Goal: Task Accomplishment & Management: Use online tool/utility

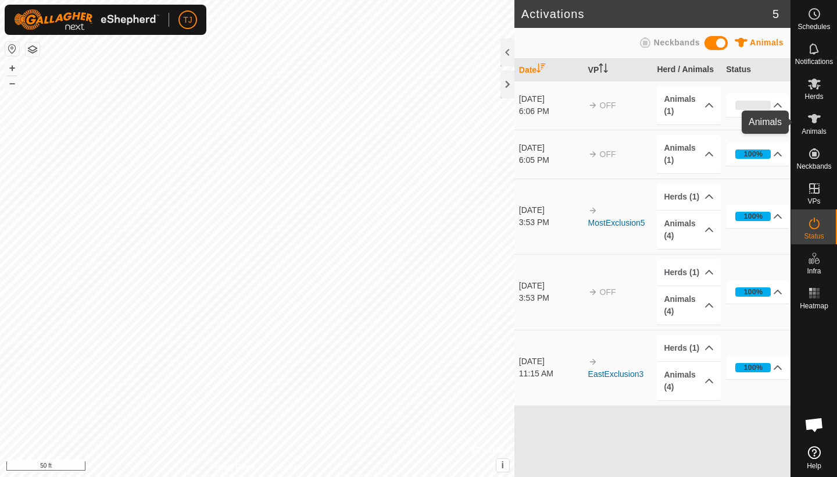
click at [817, 123] on icon at bounding box center [814, 119] width 14 height 14
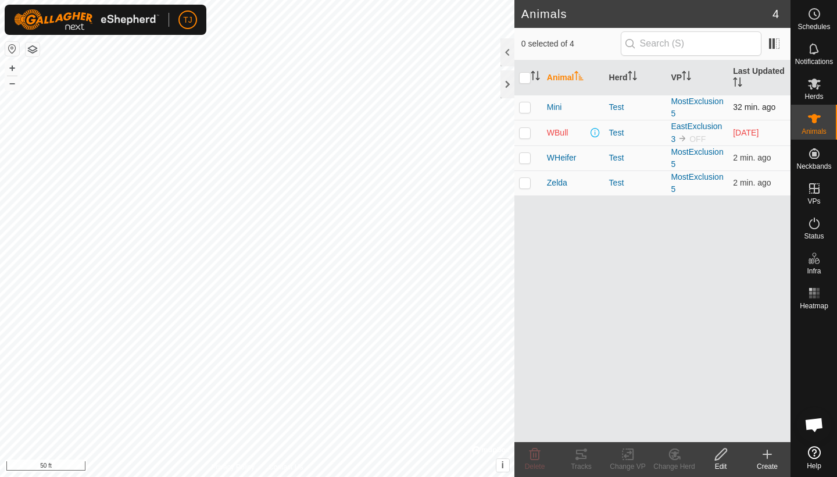
click at [528, 108] on p-checkbox at bounding box center [525, 106] width 12 height 9
checkbox input "true"
click at [528, 159] on p-checkbox at bounding box center [525, 157] width 12 height 9
checkbox input "true"
click at [523, 184] on p-checkbox at bounding box center [525, 182] width 12 height 9
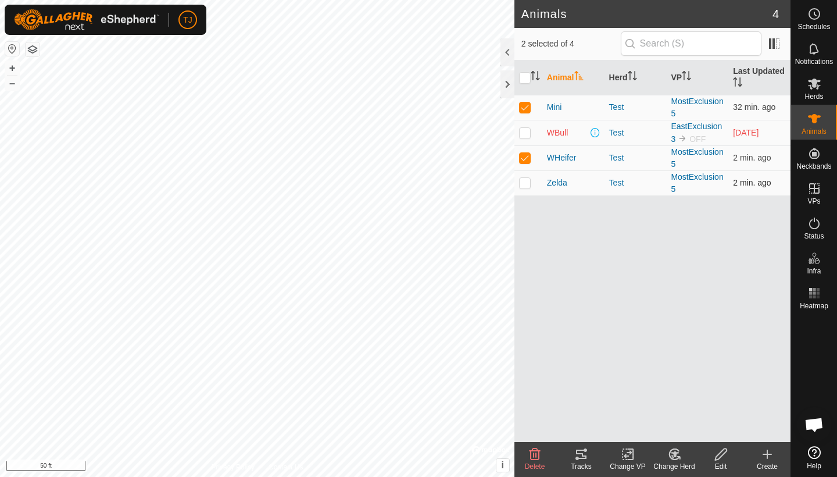
checkbox input "true"
click at [580, 456] on icon at bounding box center [581, 454] width 14 height 14
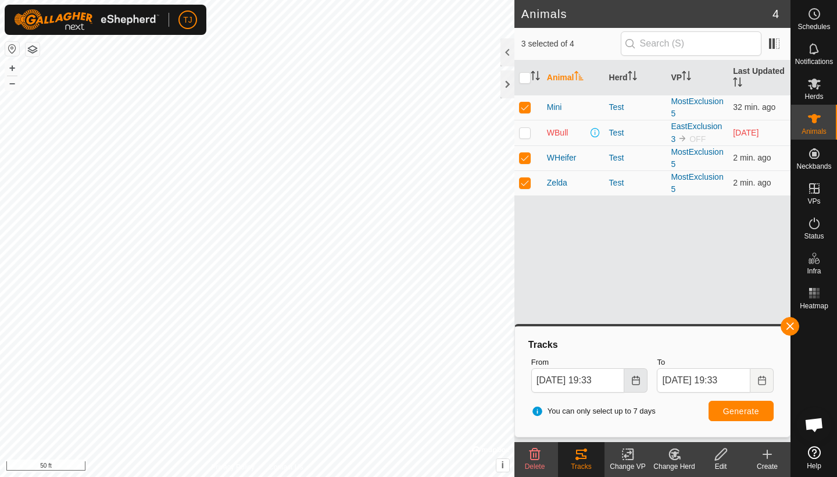
click at [636, 380] on icon "Choose Date" at bounding box center [635, 379] width 9 height 9
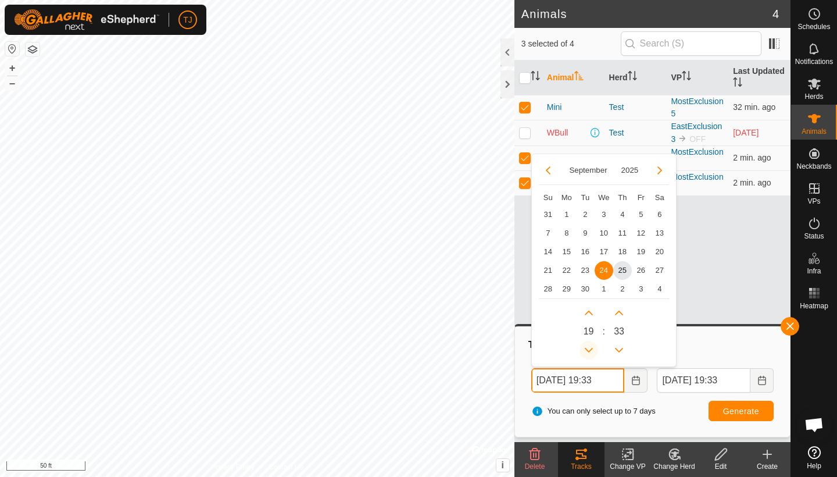
click at [589, 348] on button "Previous Hour" at bounding box center [589, 350] width 19 height 19
click at [588, 349] on button "Previous Hour" at bounding box center [589, 350] width 19 height 19
click at [621, 269] on span "25" at bounding box center [622, 270] width 19 height 19
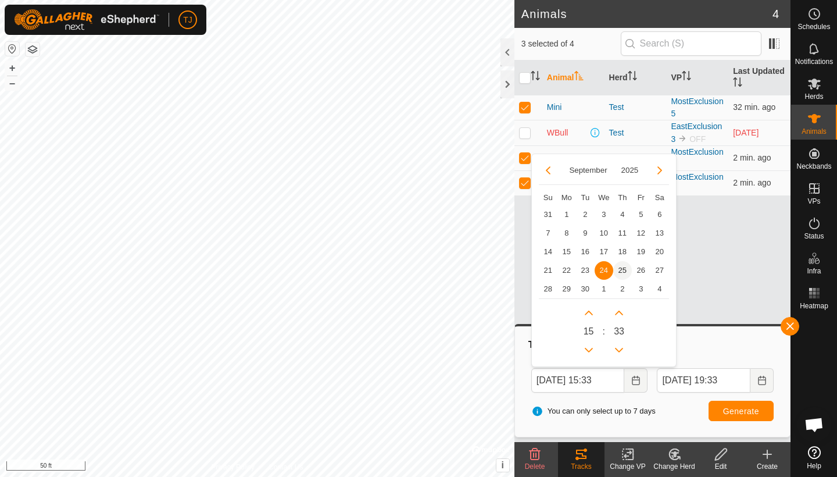
type input "Sep 25, 2025 15:33"
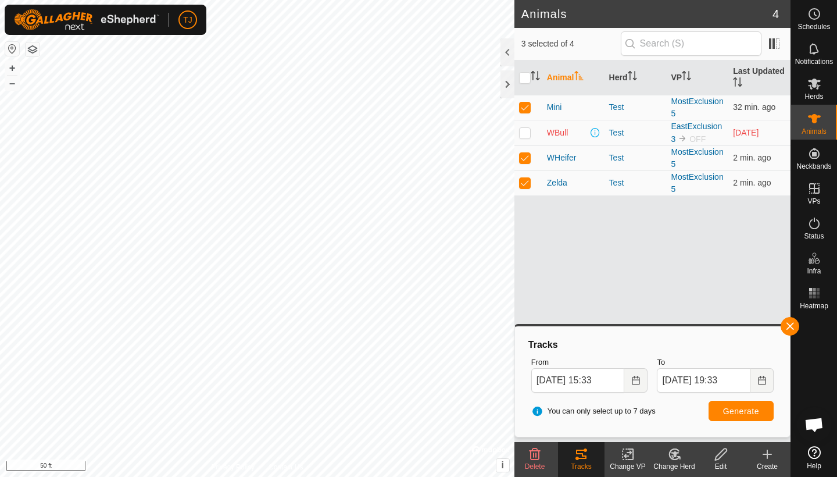
click at [731, 410] on span "Generate" at bounding box center [741, 410] width 36 height 9
click at [12, 68] on button "+" at bounding box center [12, 68] width 14 height 14
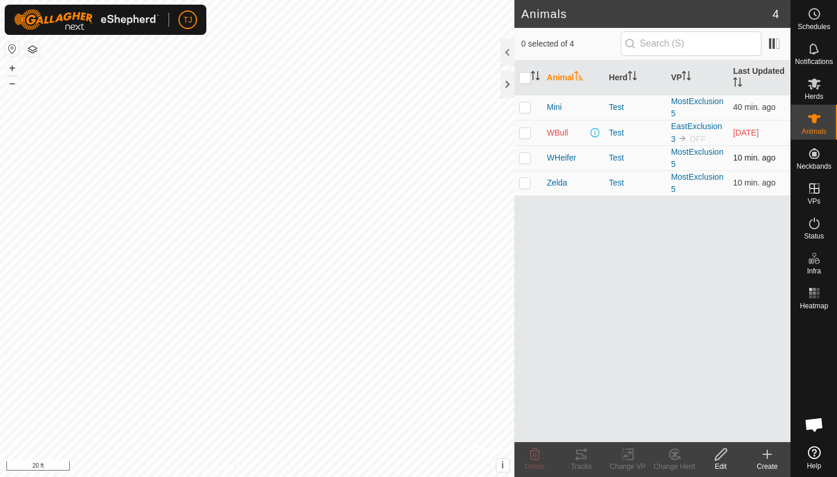
click at [527, 161] on p-checkbox at bounding box center [525, 157] width 12 height 9
checkbox input "true"
click at [582, 456] on icon at bounding box center [581, 453] width 10 height 9
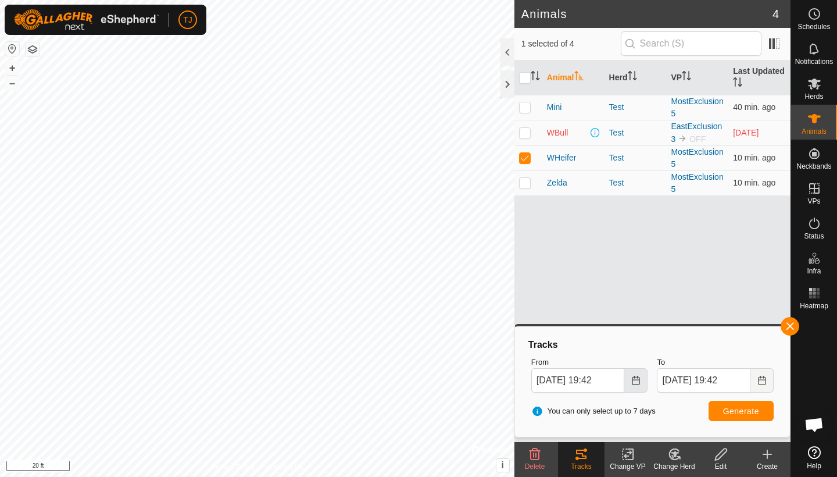
click at [636, 382] on icon "Choose Date" at bounding box center [635, 379] width 9 height 9
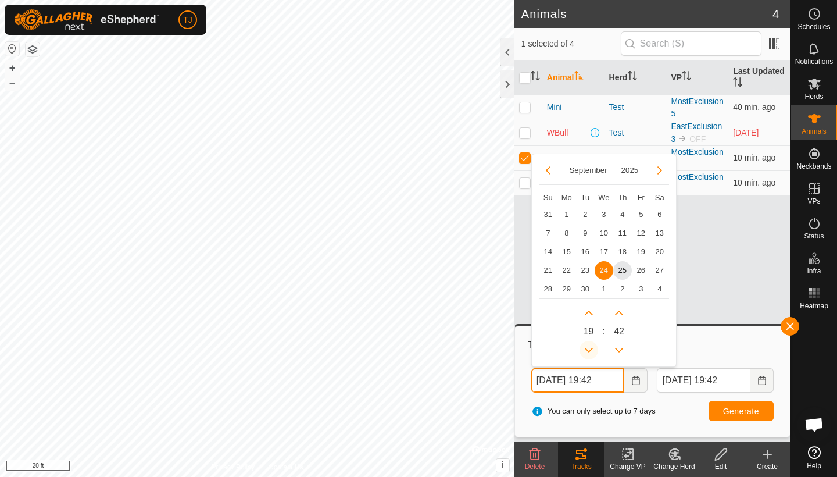
click at [589, 346] on button "Previous Hour" at bounding box center [589, 350] width 19 height 19
click at [589, 347] on span "Previous Hour" at bounding box center [589, 347] width 0 height 0
click at [589, 346] on icon "Previous Hour" at bounding box center [588, 349] width 9 height 9
click at [625, 269] on span "25" at bounding box center [622, 270] width 19 height 19
type input "[DATE] 16:42"
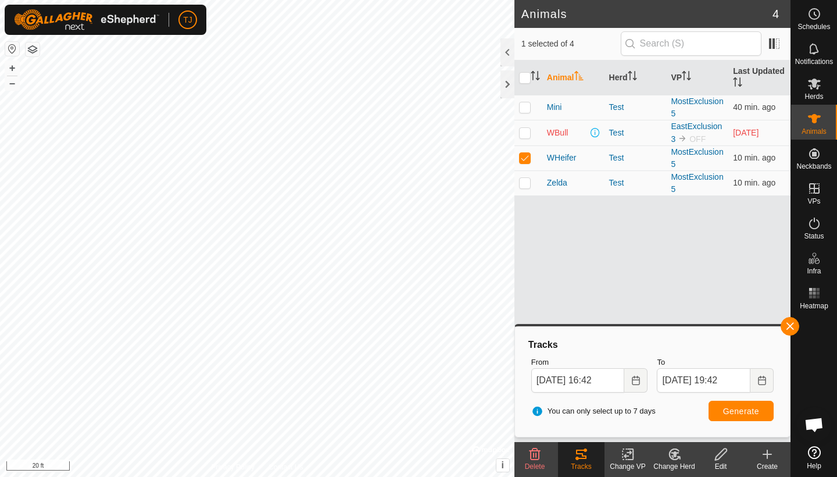
click at [732, 410] on span "Generate" at bounding box center [741, 410] width 36 height 9
click at [525, 106] on p-checkbox at bounding box center [525, 106] width 12 height 9
checkbox input "true"
click at [745, 411] on span "Generate" at bounding box center [741, 410] width 36 height 9
click at [527, 184] on p-checkbox at bounding box center [525, 182] width 12 height 9
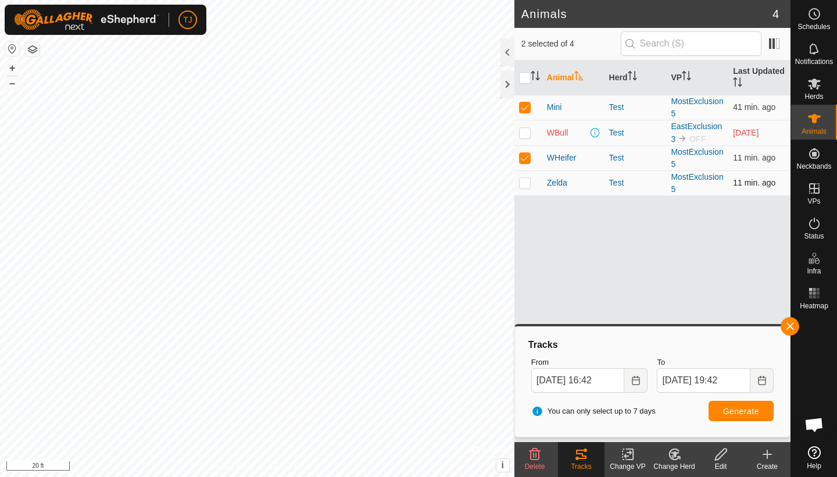
checkbox input "true"
click at [726, 409] on span "Generate" at bounding box center [741, 410] width 36 height 9
checkbox input "false"
checkbox input "true"
checkbox input "false"
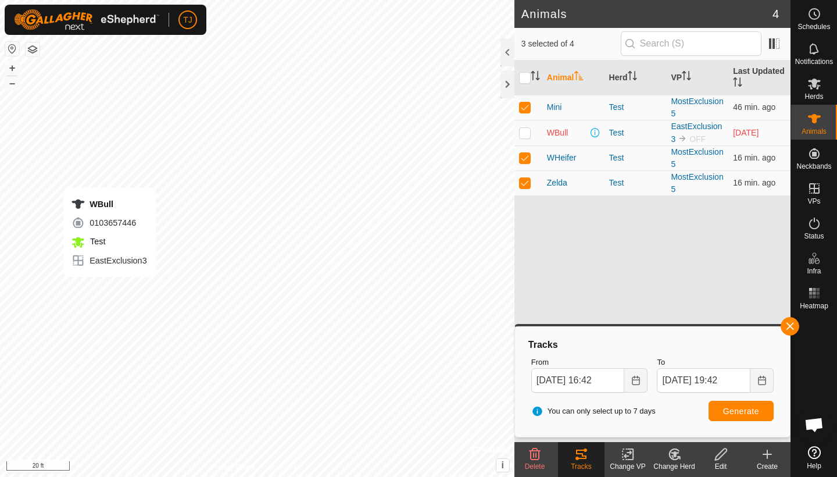
checkbox input "false"
